Goal: Task Accomplishment & Management: Use online tool/utility

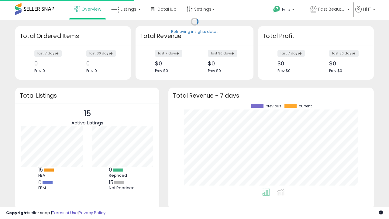
scroll to position [84, 193]
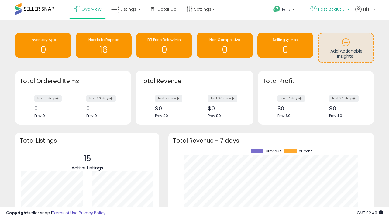
click at [329, 10] on span "Fast Beauty ([GEOGRAPHIC_DATA])" at bounding box center [331, 9] width 27 height 6
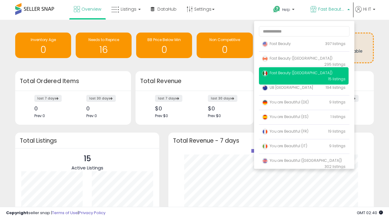
click at [303, 59] on span "Fast Beauty ([GEOGRAPHIC_DATA])" at bounding box center [297, 58] width 70 height 5
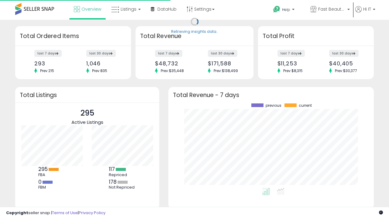
scroll to position [84, 193]
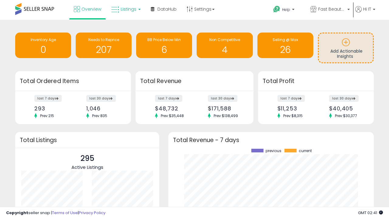
click at [125, 9] on span "Listings" at bounding box center [129, 9] width 16 height 6
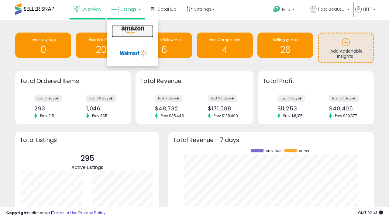
click at [132, 30] on icon at bounding box center [132, 30] width 26 height 8
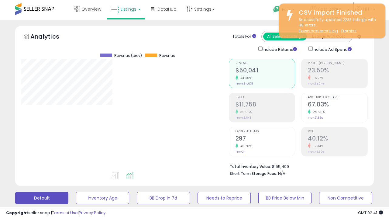
scroll to position [125, 207]
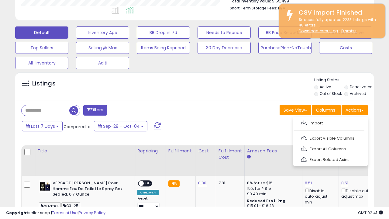
click at [303, 122] on span at bounding box center [304, 122] width 6 height 5
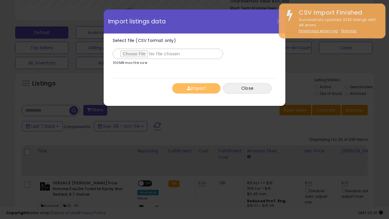
type input "**********"
click at [196, 88] on button "Import" at bounding box center [196, 88] width 49 height 11
